Goal: Task Accomplishment & Management: Manage account settings

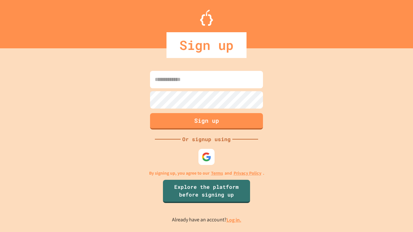
click at [234, 220] on link "Log in." at bounding box center [233, 220] width 15 height 7
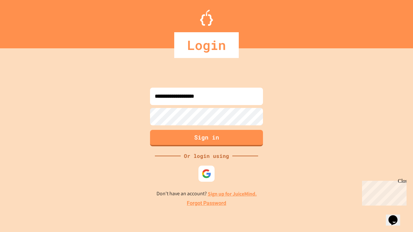
type input "**********"
